Goal: Information Seeking & Learning: Compare options

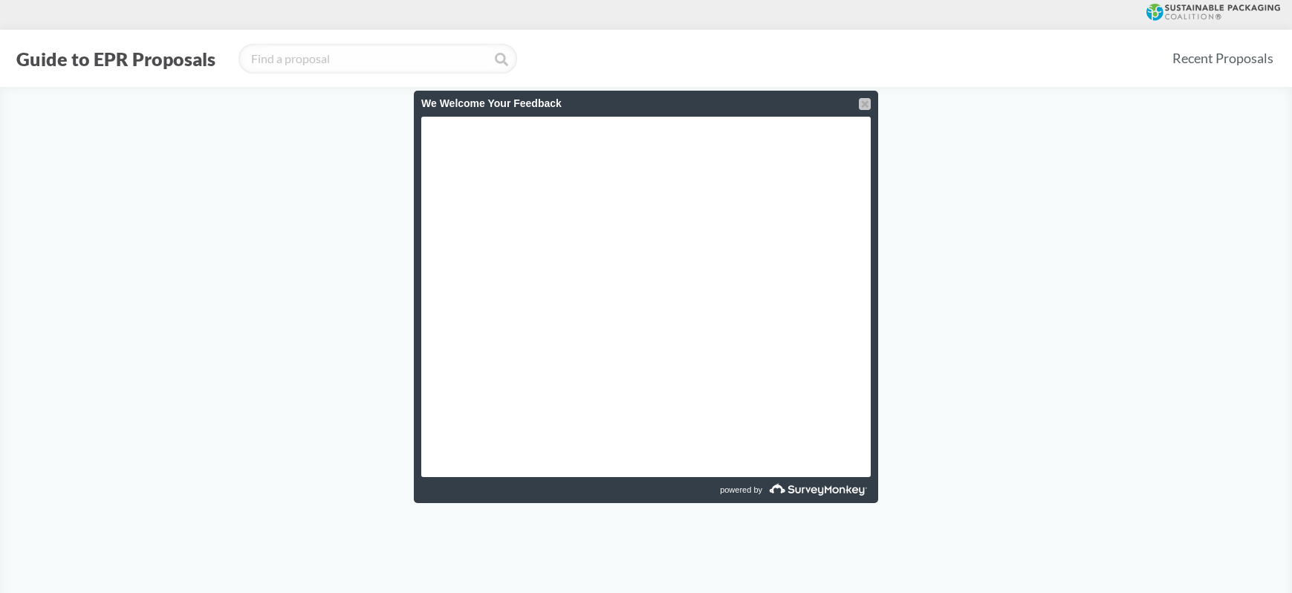
click at [867, 102] on div at bounding box center [865, 104] width 12 height 12
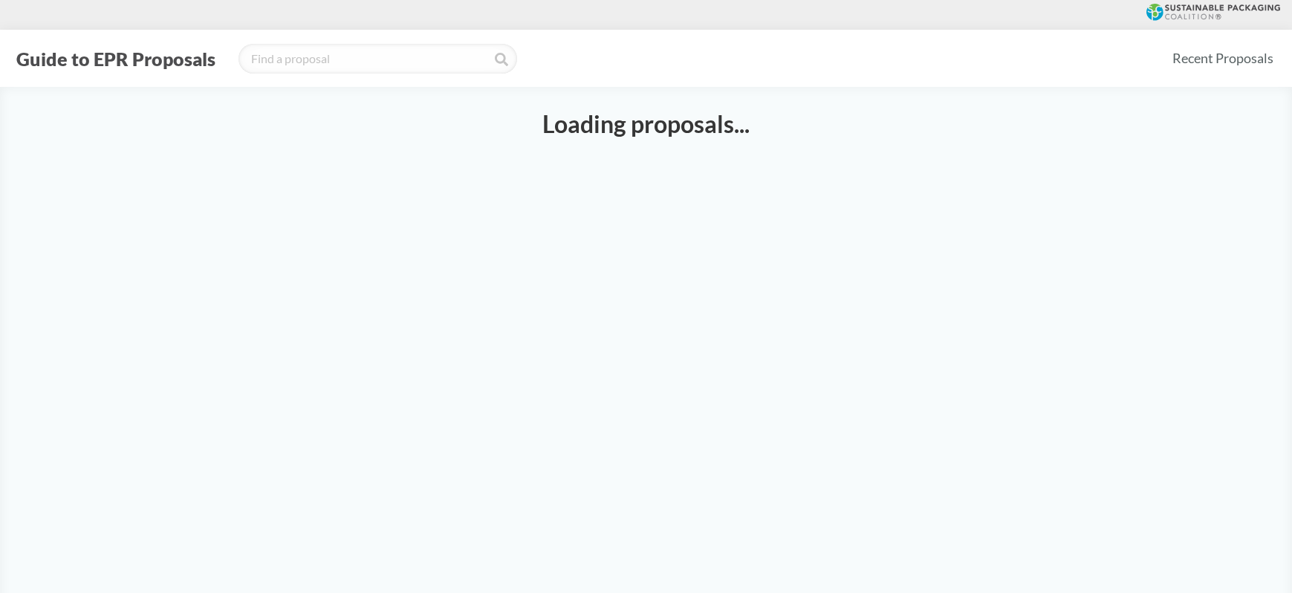
click at [563, 158] on main "Loading proposals..." at bounding box center [646, 383] width 1292 height 593
click at [1186, 53] on link "Recent Proposals" at bounding box center [1223, 58] width 114 height 33
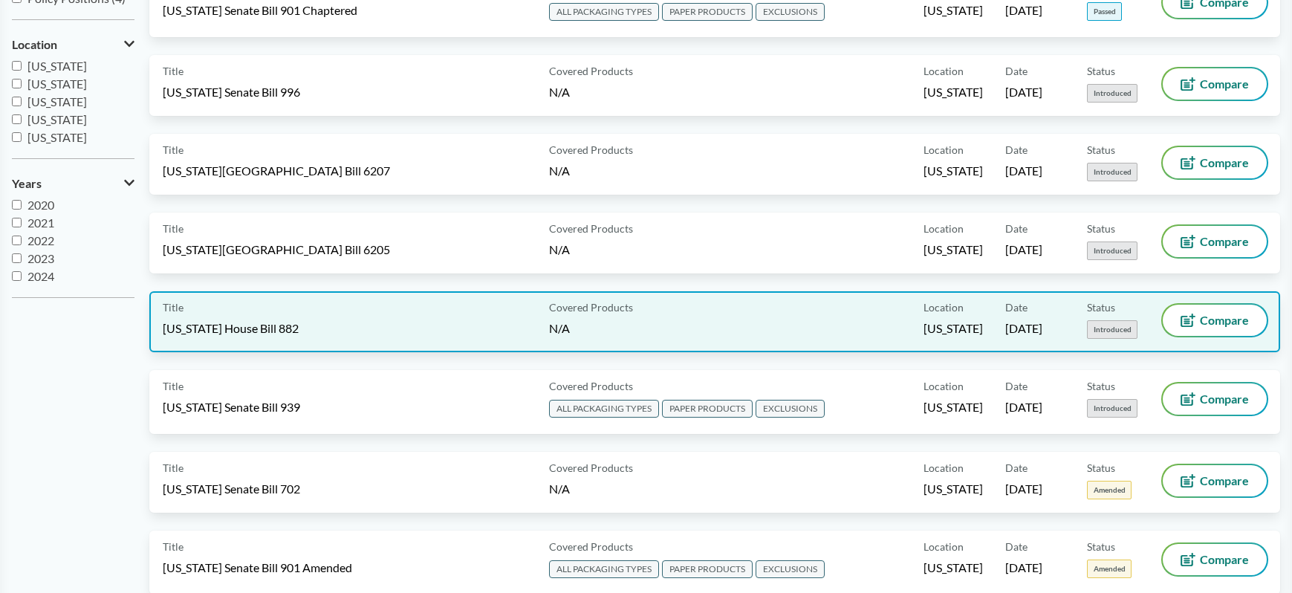
scroll to position [48, 0]
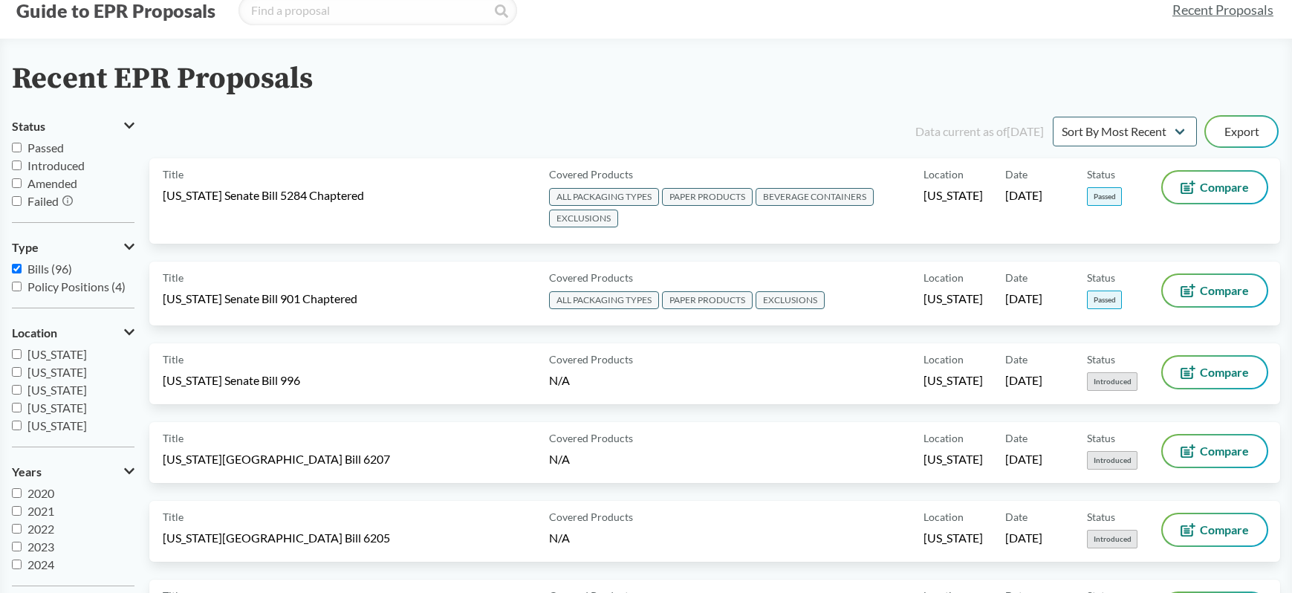
click at [22, 148] on label "Passed" at bounding box center [73, 148] width 123 height 18
click at [22, 148] on input "Passed" at bounding box center [17, 148] width 10 height 10
checkbox input "true"
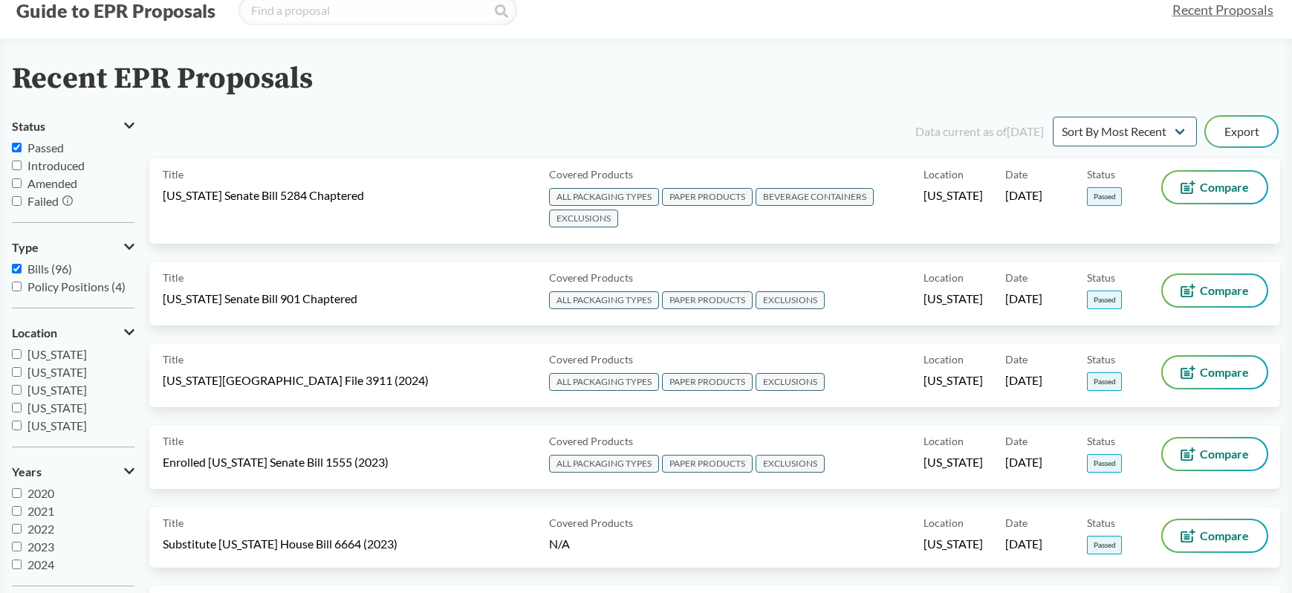
scroll to position [18, 0]
click at [19, 569] on label "2025" at bounding box center [73, 565] width 123 height 18
click at [19, 569] on input "2025" at bounding box center [17, 564] width 10 height 10
checkbox input "true"
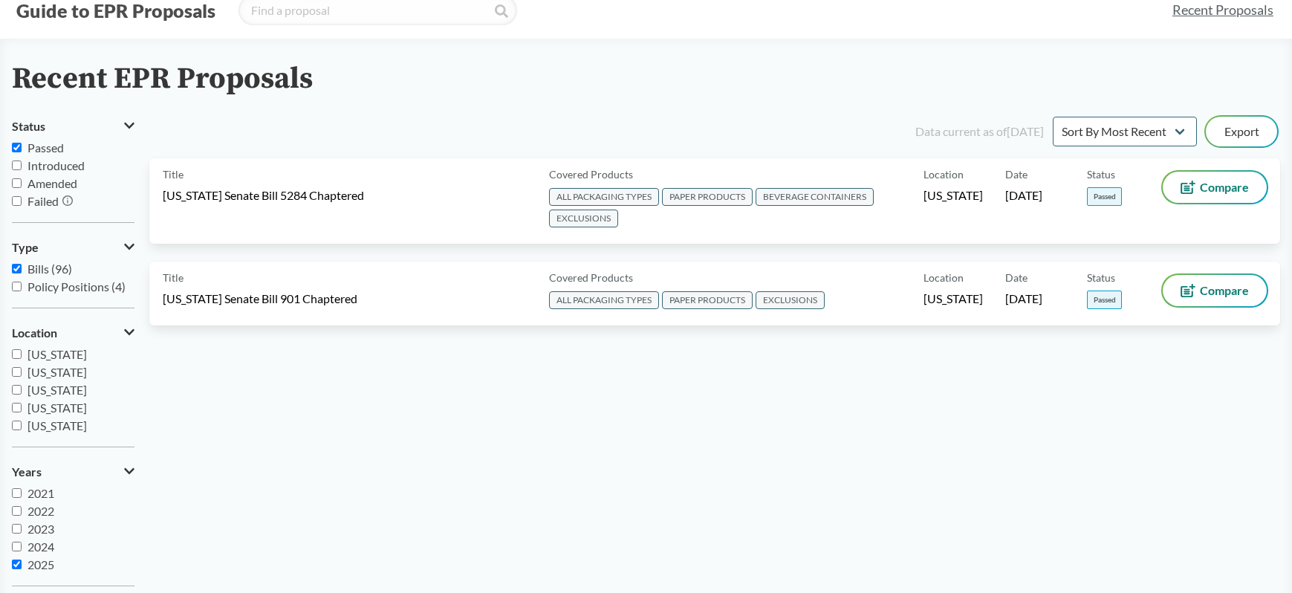
click at [16, 554] on label "2024" at bounding box center [73, 547] width 123 height 18
click at [16, 551] on input "2024" at bounding box center [17, 547] width 10 height 10
checkbox input "true"
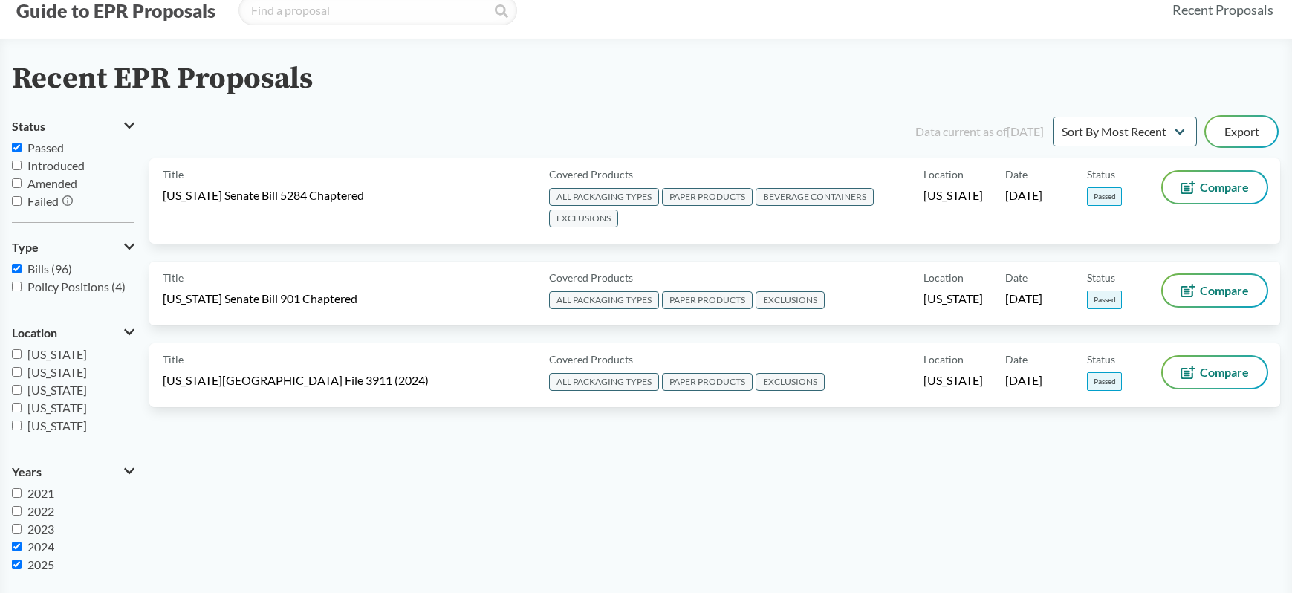
click at [19, 530] on input "2023" at bounding box center [17, 529] width 10 height 10
checkbox input "true"
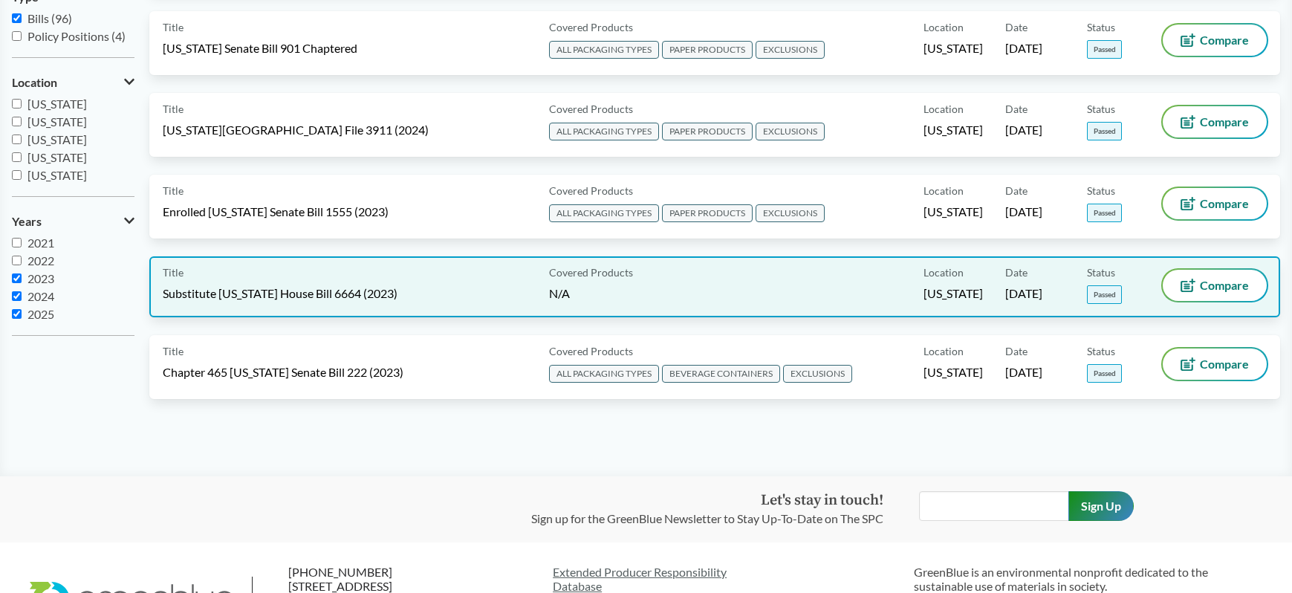
scroll to position [312, 0]
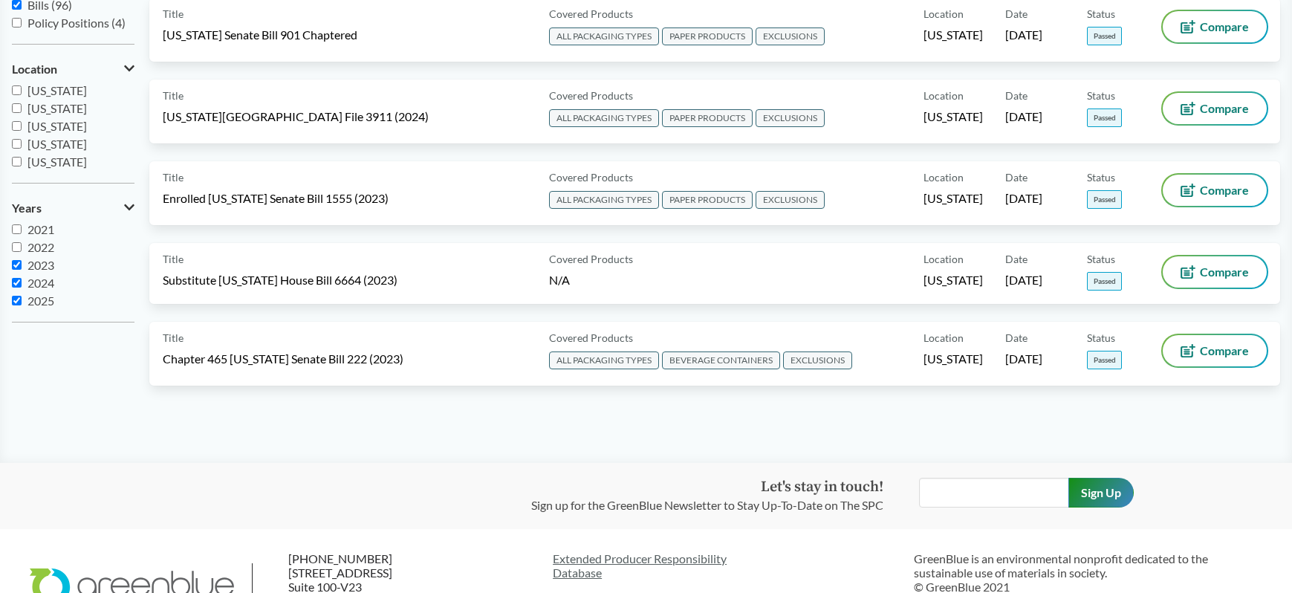
click at [18, 252] on label "2022" at bounding box center [73, 247] width 123 height 18
click at [18, 252] on input "2022" at bounding box center [17, 247] width 10 height 10
checkbox input "true"
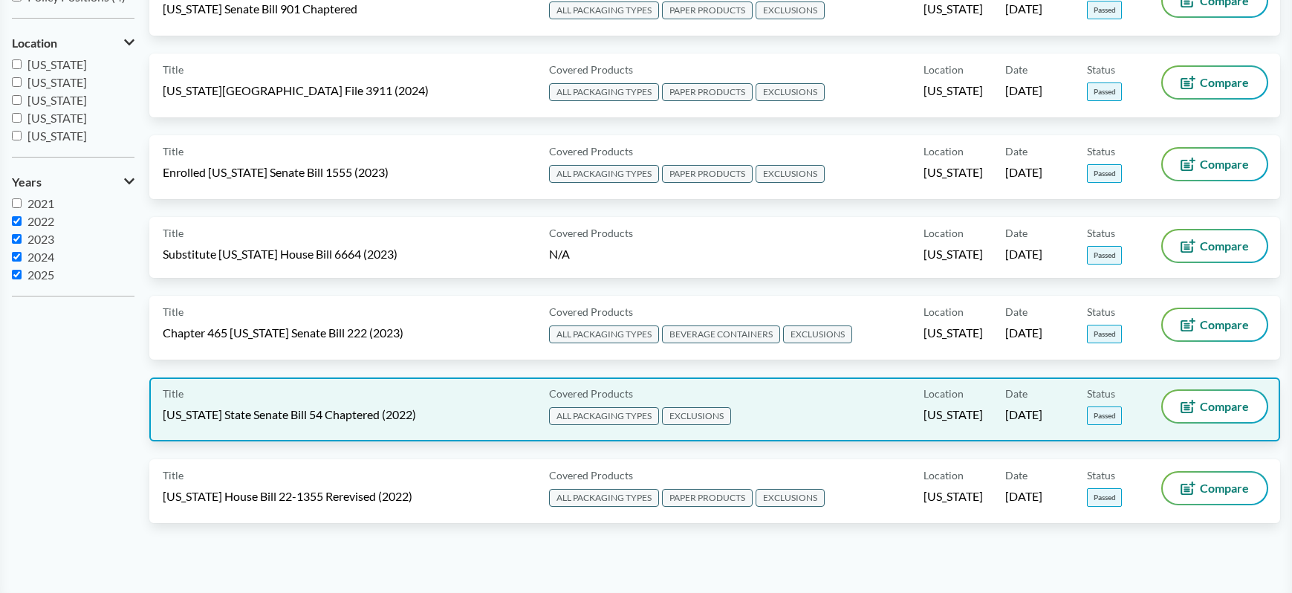
scroll to position [528, 0]
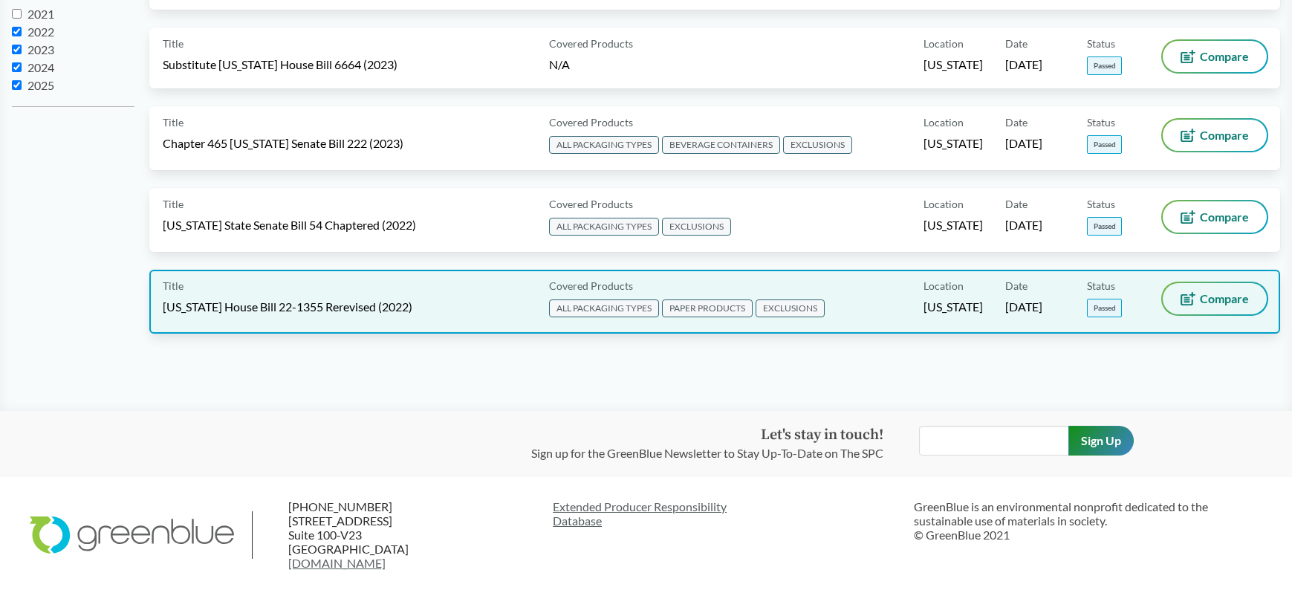
click at [1226, 303] on span "Compare" at bounding box center [1224, 299] width 49 height 12
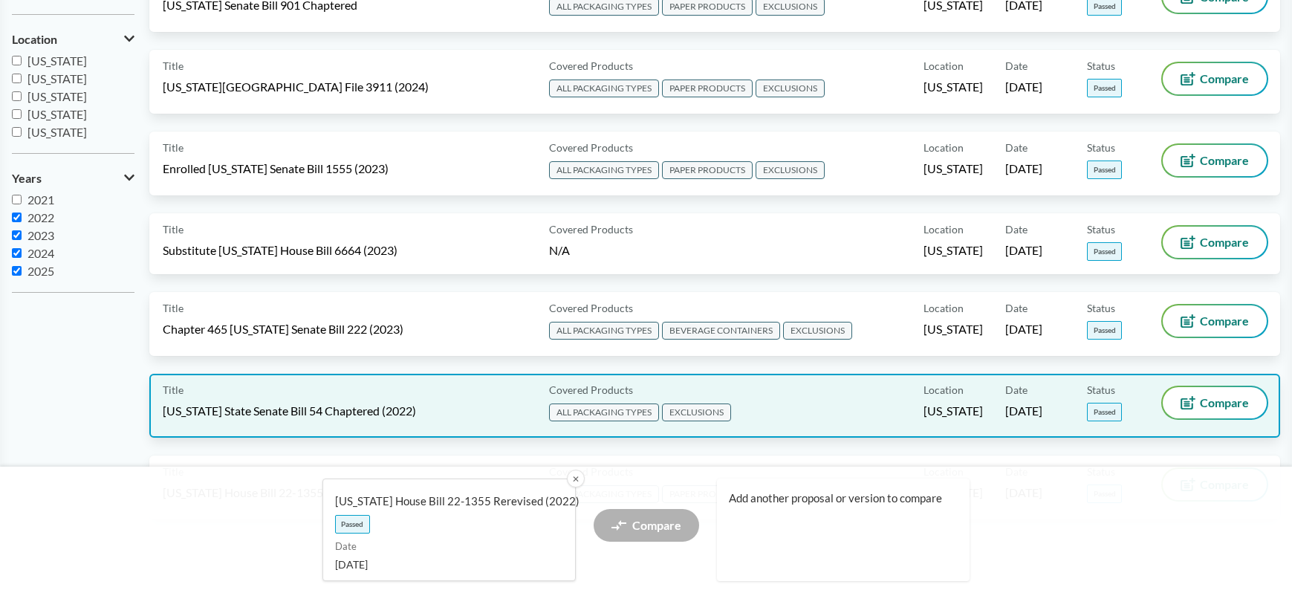
scroll to position [184, 0]
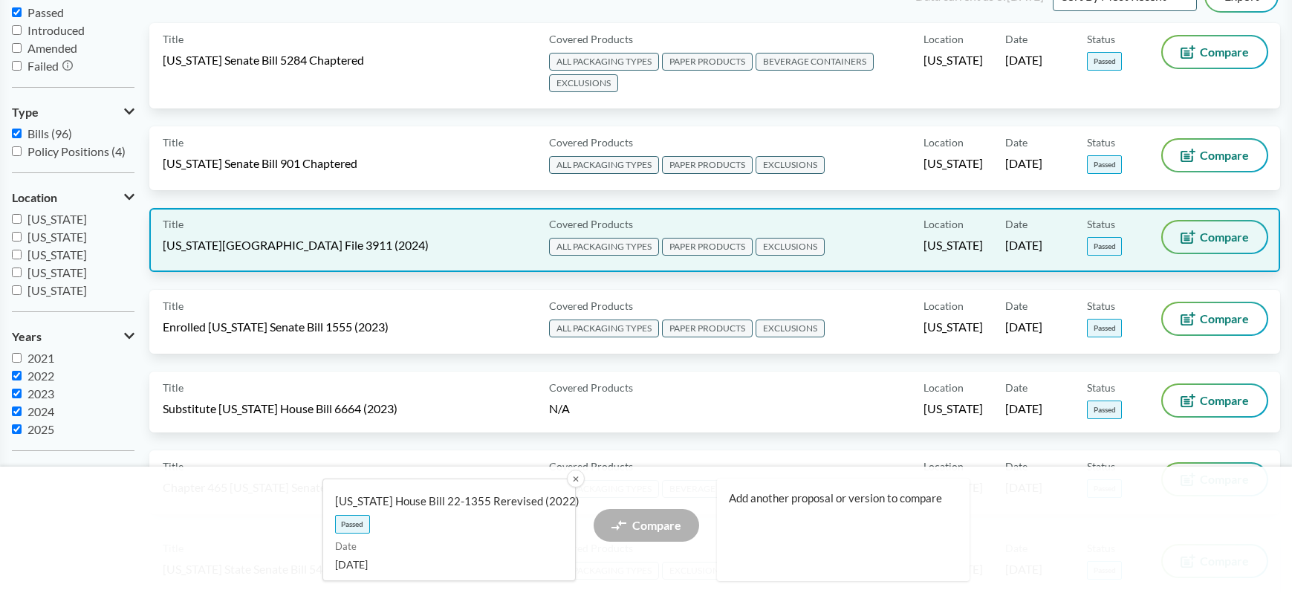
click at [1247, 231] on span "Compare" at bounding box center [1224, 237] width 49 height 12
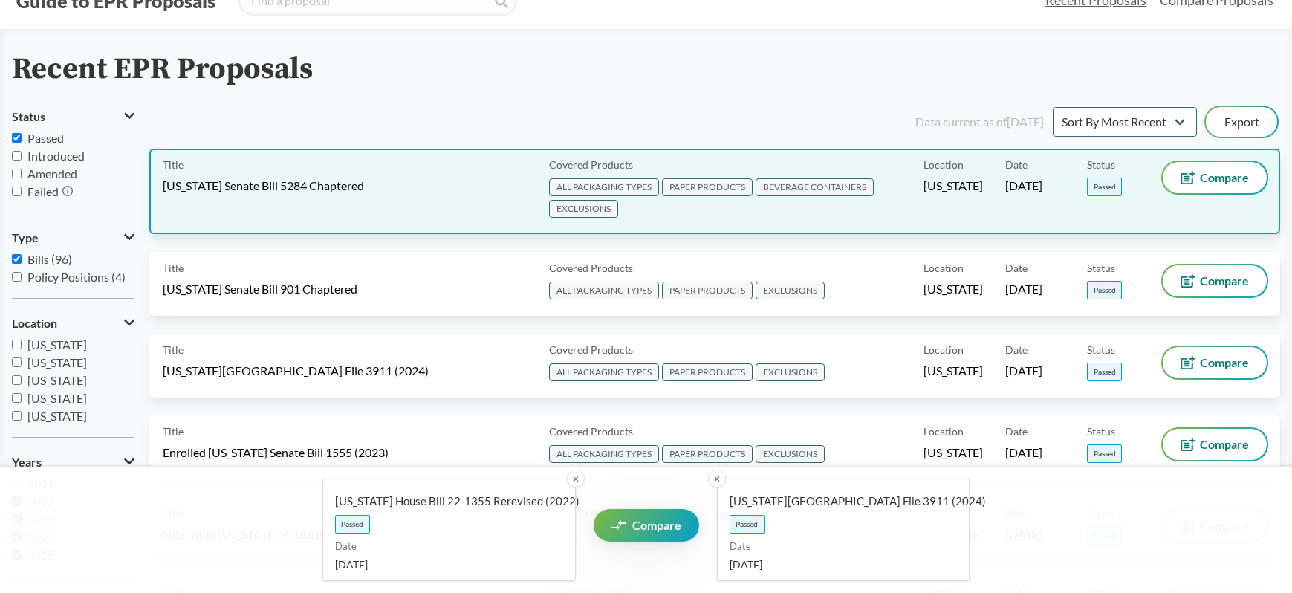
scroll to position [0, 0]
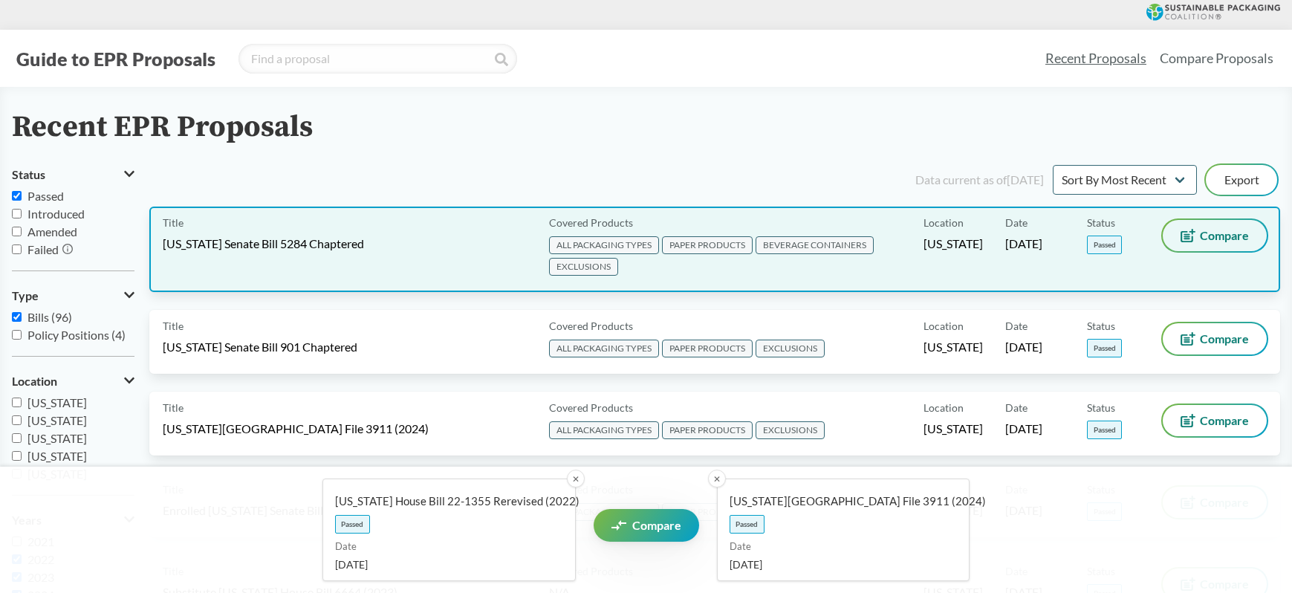
click at [1230, 246] on button "Compare" at bounding box center [1215, 235] width 104 height 31
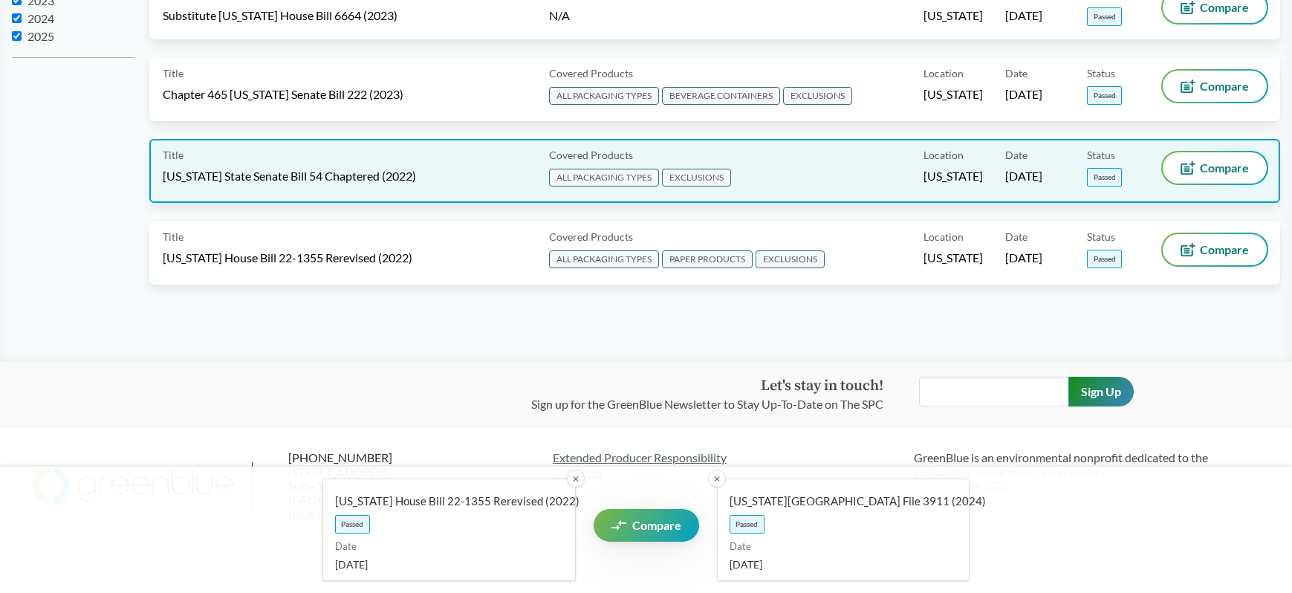
scroll to position [515, 0]
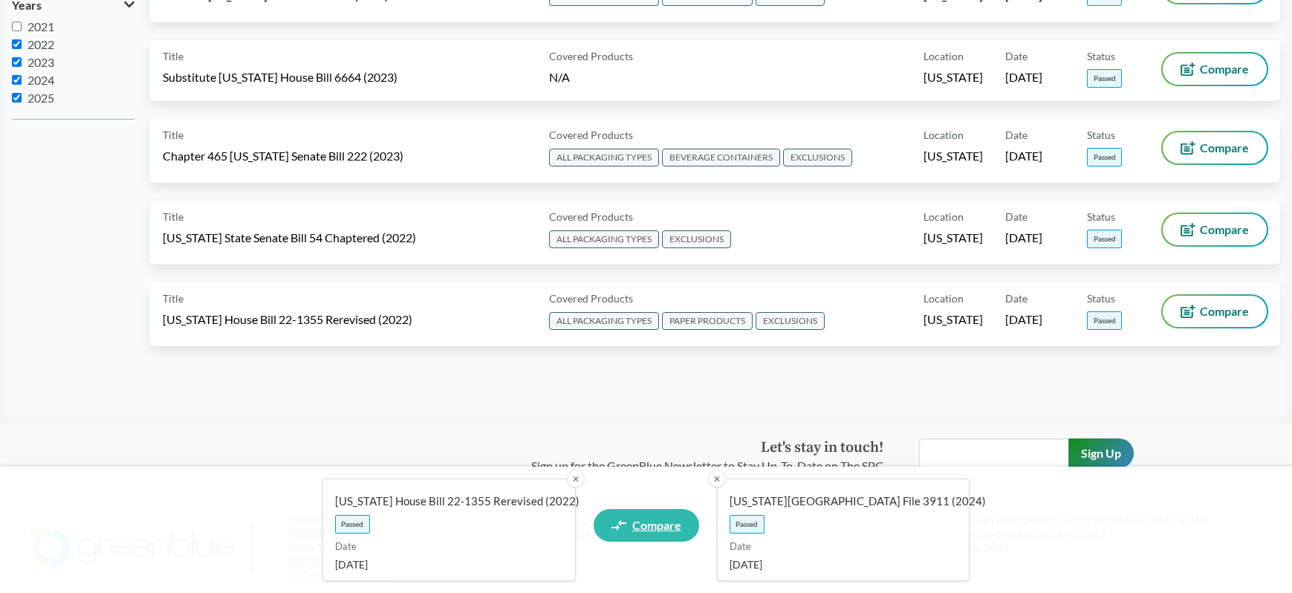
click at [632, 528] on span "Compare" at bounding box center [656, 525] width 49 height 12
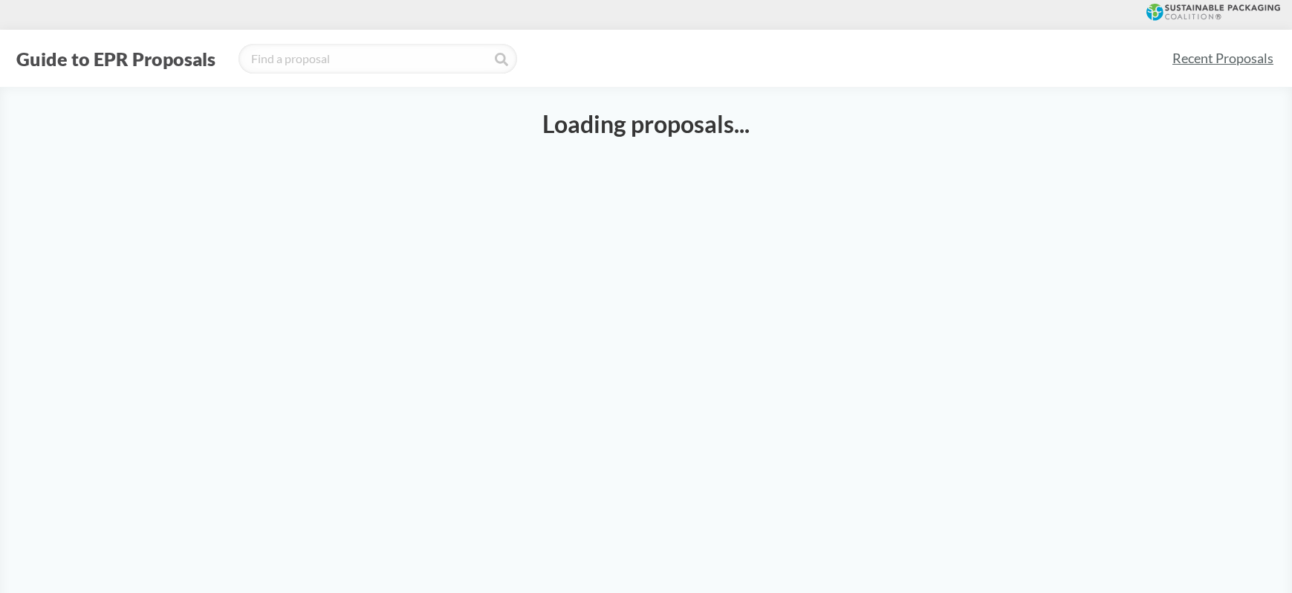
select select "HF3911"
